Goal: Task Accomplishment & Management: Use online tool/utility

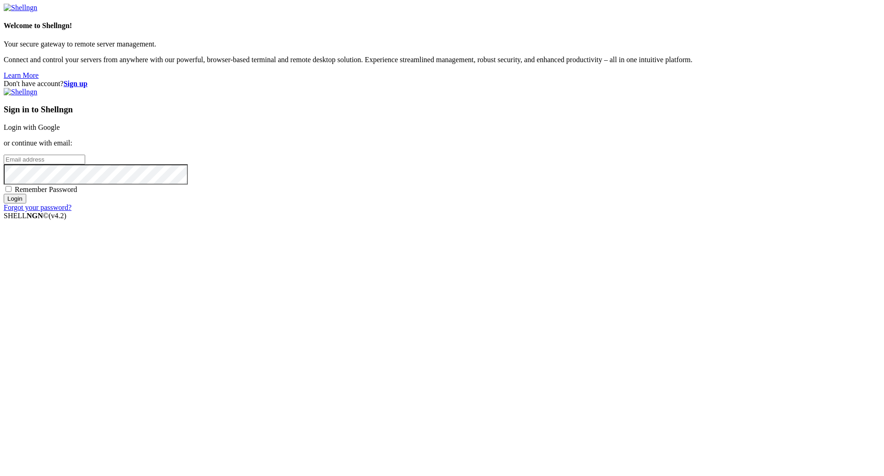
type input "[PERSON_NAME][EMAIL_ADDRESS][DOMAIN_NAME]"
click at [26, 204] on input "Login" at bounding box center [15, 199] width 23 height 10
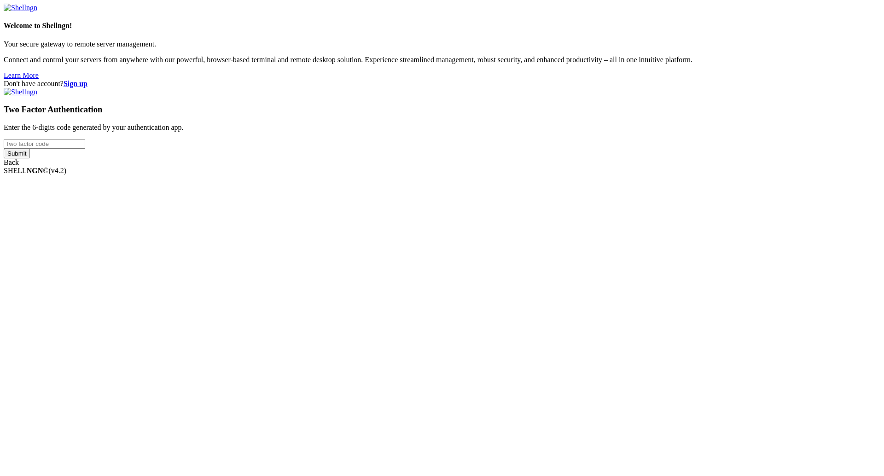
click at [85, 149] on input "number" at bounding box center [45, 144] width 82 height 10
type input "697917"
click at [30, 158] on input "Submit" at bounding box center [17, 154] width 26 height 10
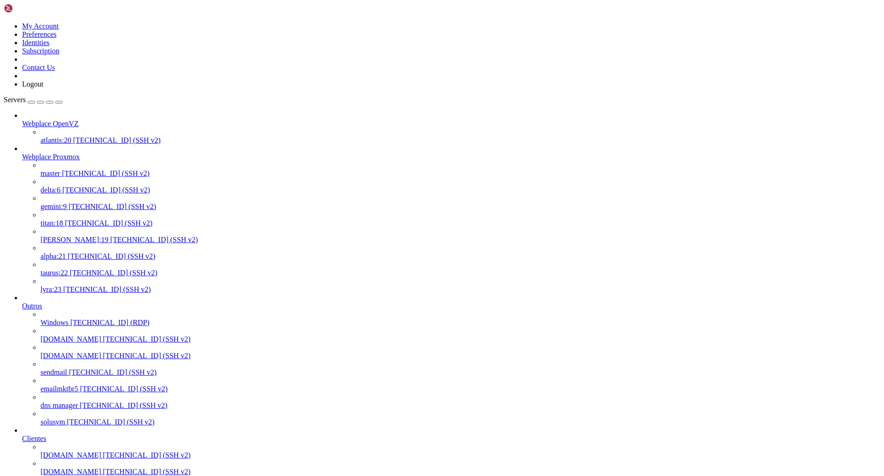
click at [111, 236] on span "[TECHNICAL_ID] (SSH v2)" at bounding box center [155, 240] width 88 height 8
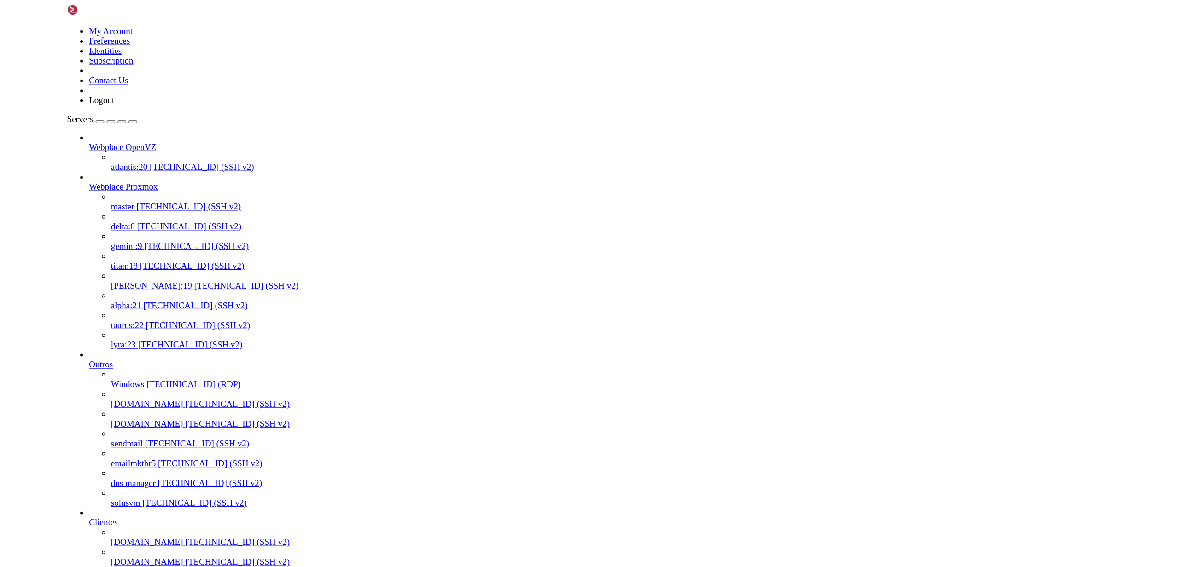
scroll to position [4, 1]
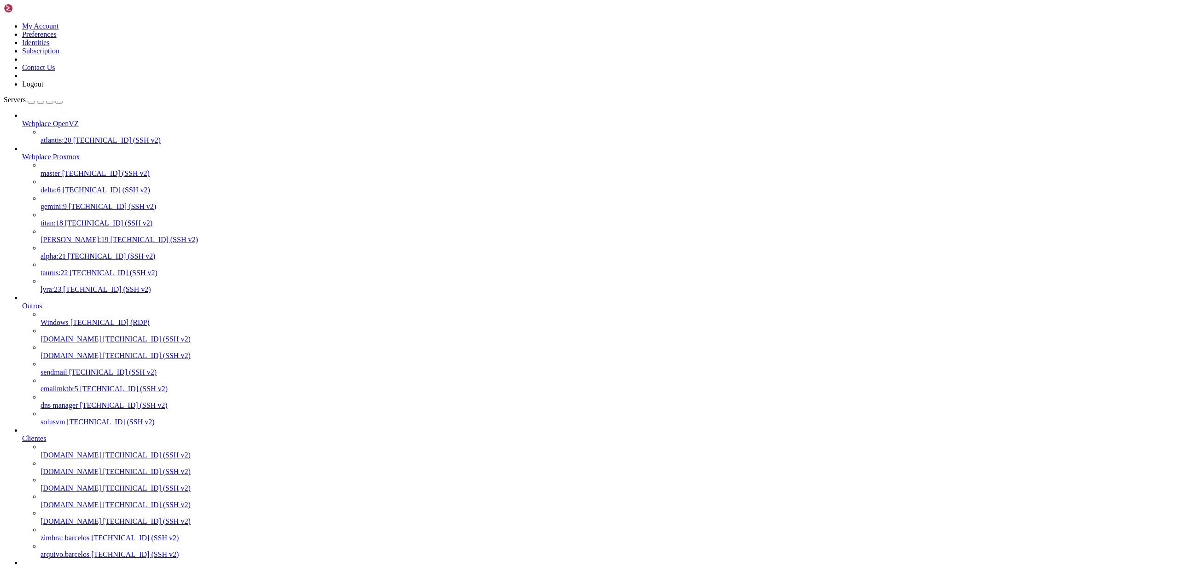
drag, startPoint x: 99, startPoint y: 1409, endPoint x: 8, endPoint y: 1393, distance: 92.1
click at [83, 219] on span "[TECHNICAL_ID] (SSH v2)" at bounding box center [109, 223] width 88 height 8
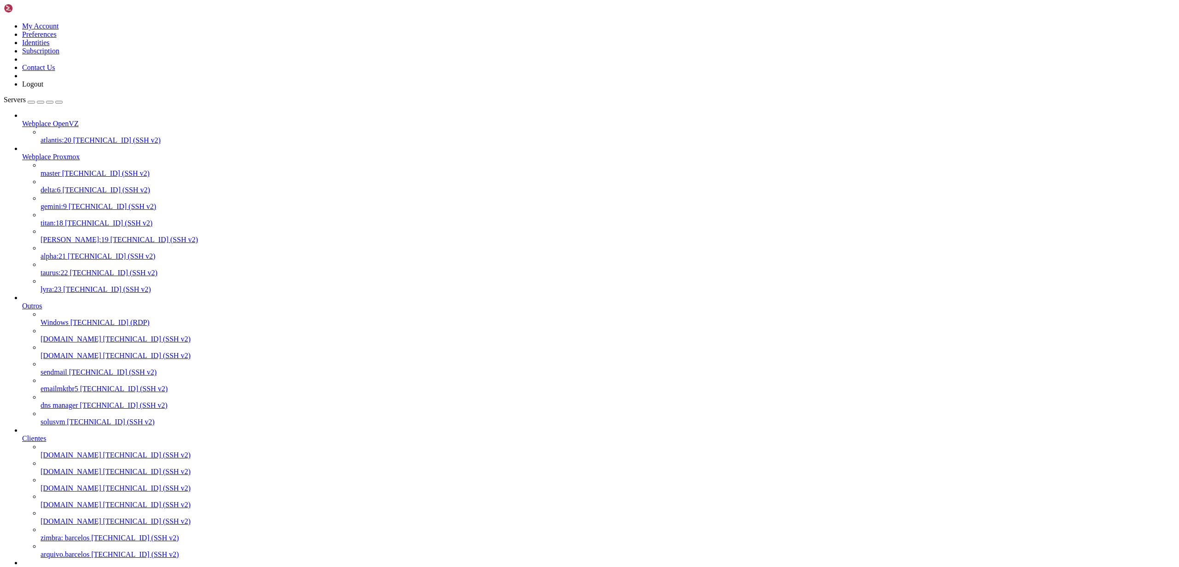
click at [83, 219] on span "[TECHNICAL_ID] (SSH v2)" at bounding box center [109, 223] width 88 height 8
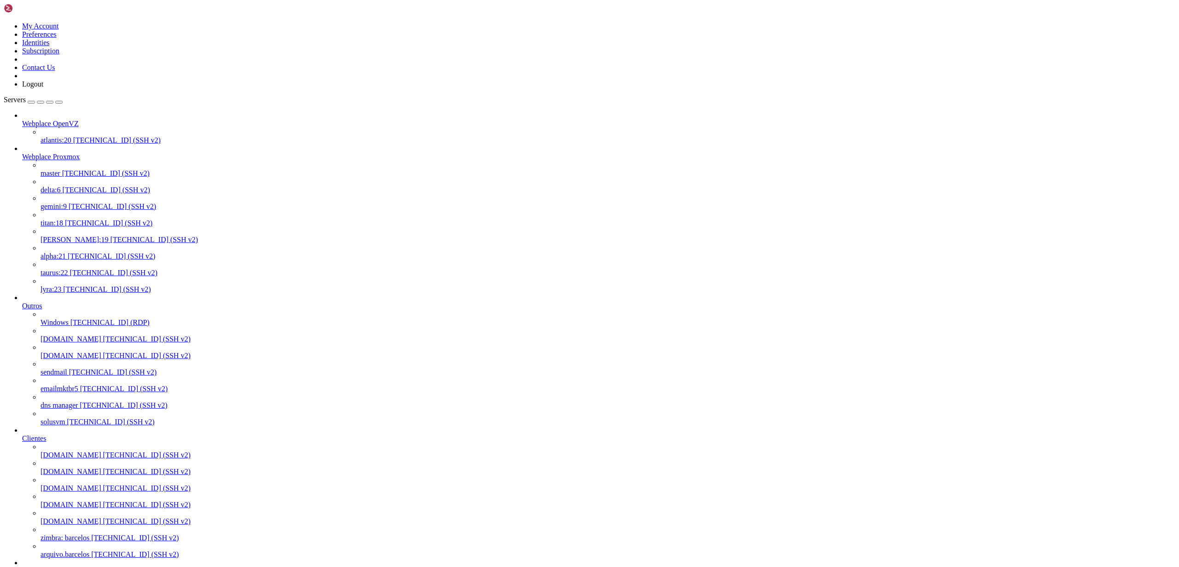
drag, startPoint x: 163, startPoint y: 5, endPoint x: 158, endPoint y: 12, distance: 8.6
